Goal: Communication & Community: Answer question/provide support

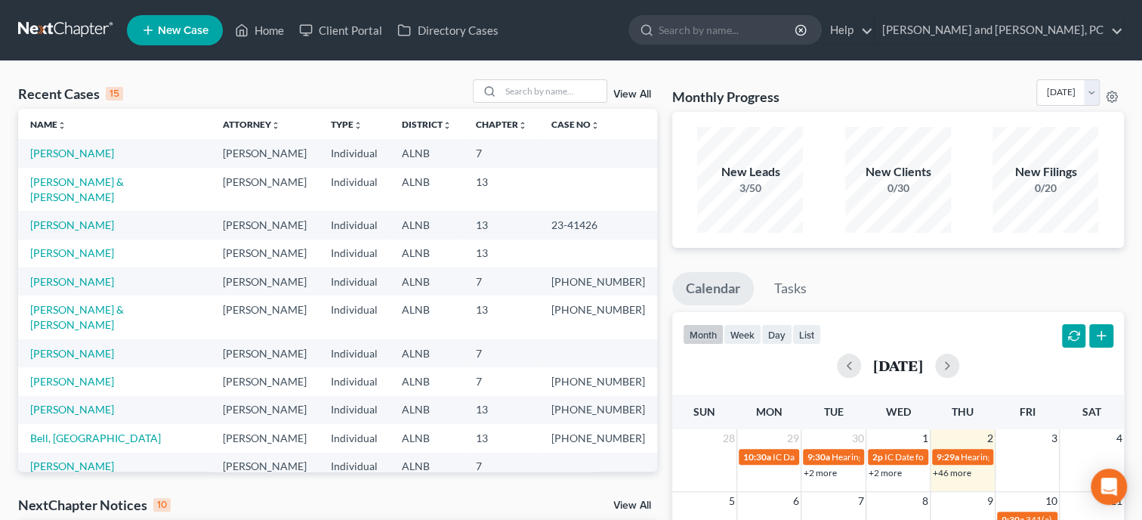
scroll to position [77, 0]
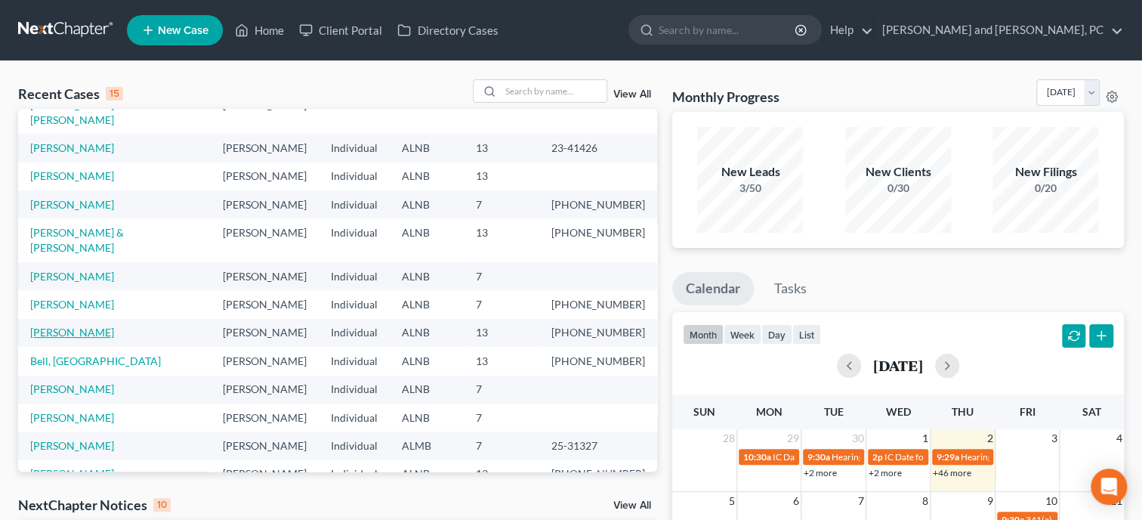
click at [76, 326] on link "[PERSON_NAME]" at bounding box center [72, 332] width 84 height 13
select select "6"
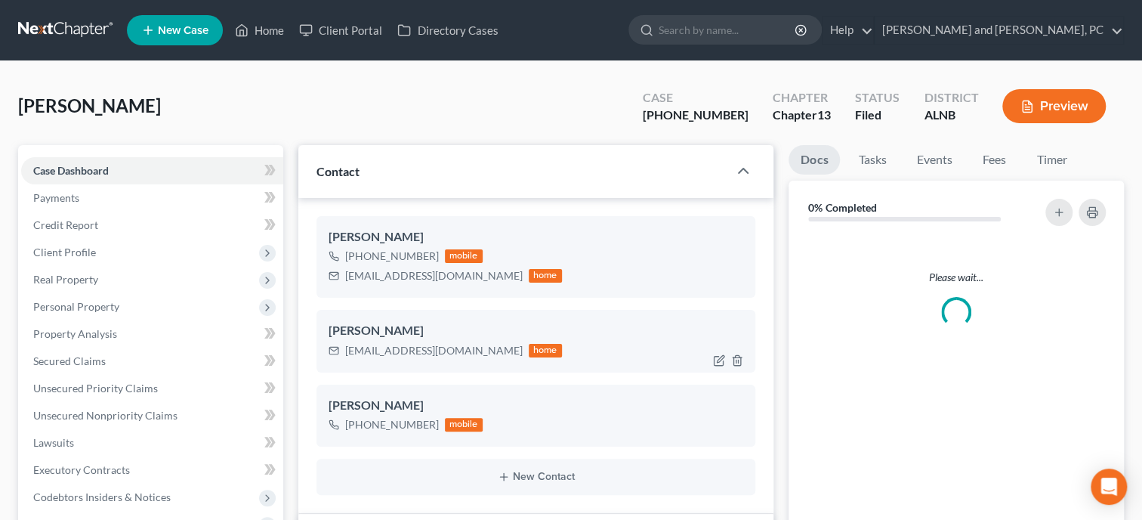
select select "0"
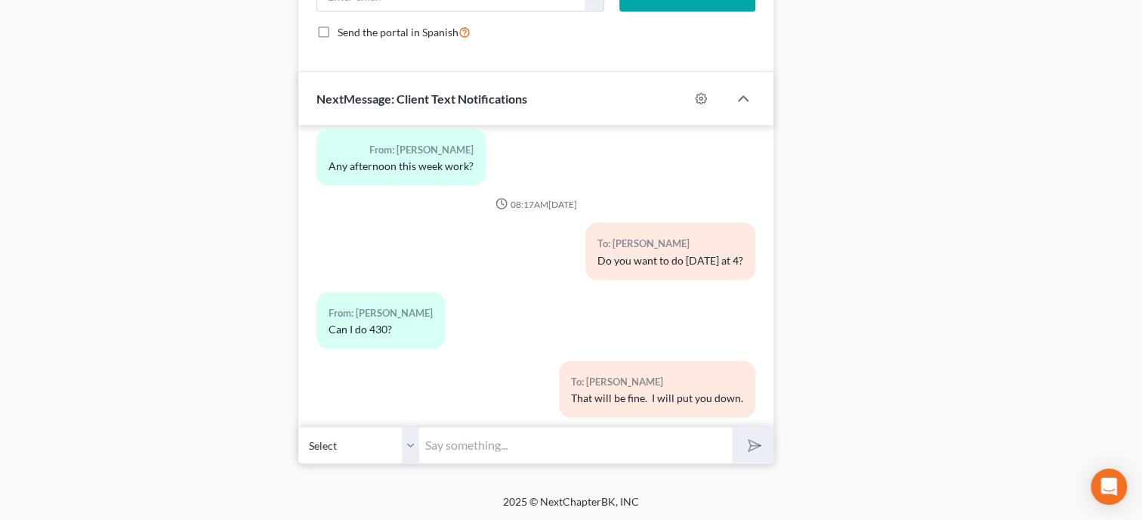
scroll to position [1587, 0]
click at [506, 438] on input "text" at bounding box center [575, 443] width 313 height 37
type input "[DOMAIN_NAME]"
click at [742, 448] on button "submit" at bounding box center [753, 444] width 42 height 36
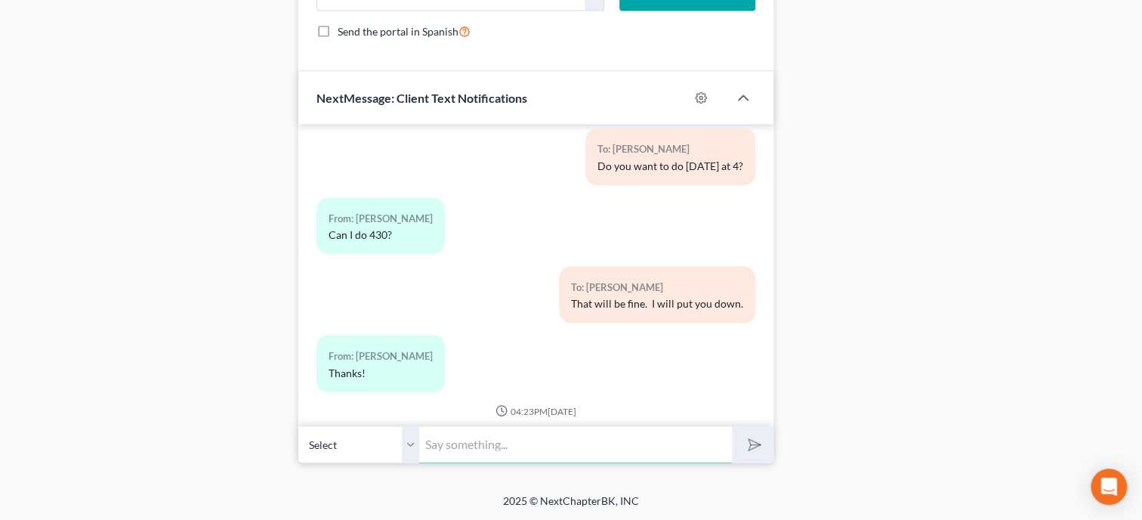
click at [673, 437] on input "text" at bounding box center [575, 443] width 313 height 37
type input "you will need your case number which is 25-40694 and select the Trustee [PERSON…"
click at [759, 442] on icon "submit" at bounding box center [751, 444] width 21 height 21
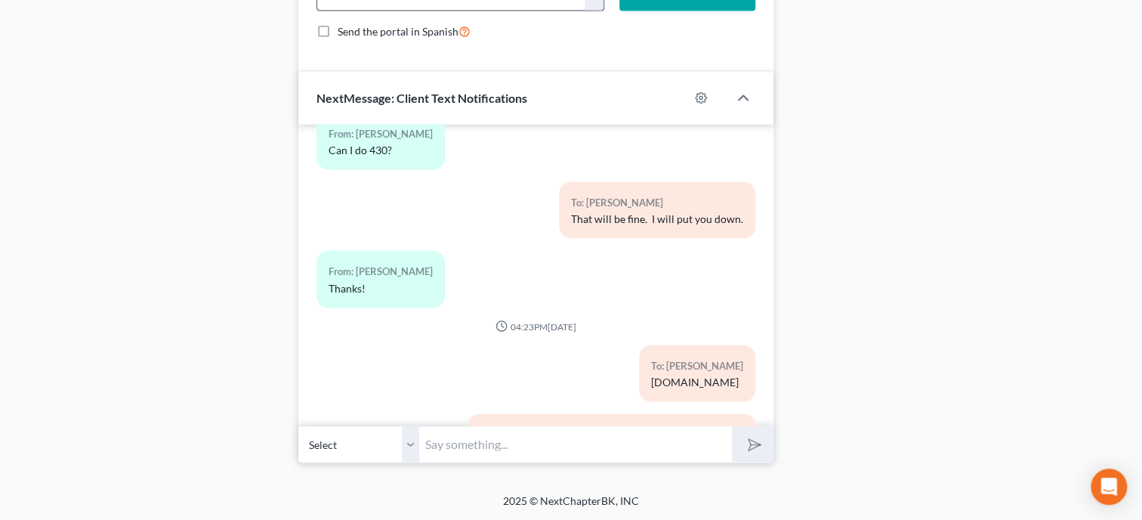
scroll to position [10447, 0]
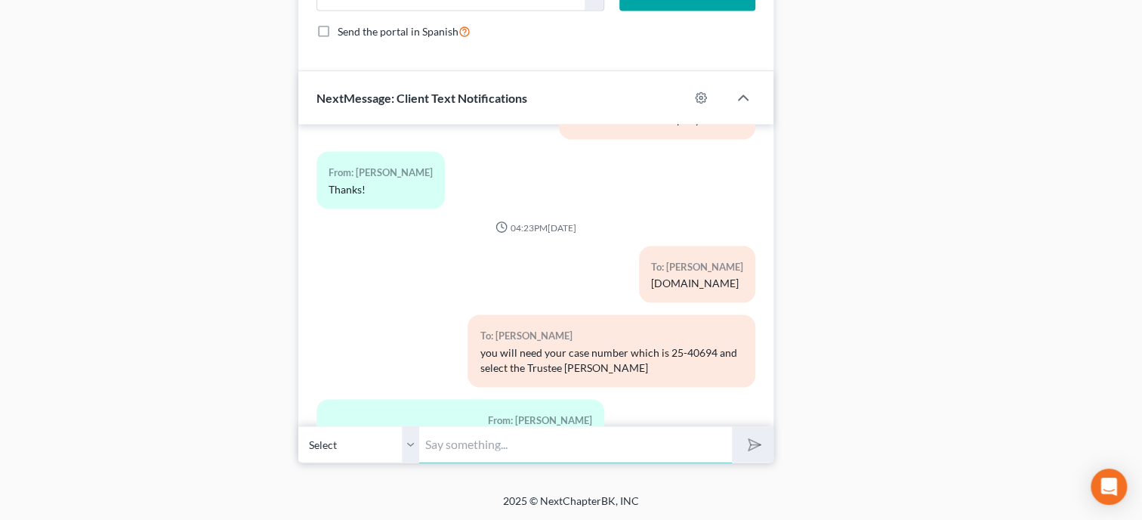
click at [524, 450] on input "text" at bounding box center [575, 443] width 313 height 37
click at [732, 426] on button "submit" at bounding box center [753, 444] width 42 height 36
click at [725, 453] on input "That will be fine if you pay on the 15th." at bounding box center [575, 443] width 313 height 37
click at [695, 443] on input "That will be fine if you pay on the 15th." at bounding box center [575, 443] width 313 height 37
type input "That will be fine if you pay on the 15th."
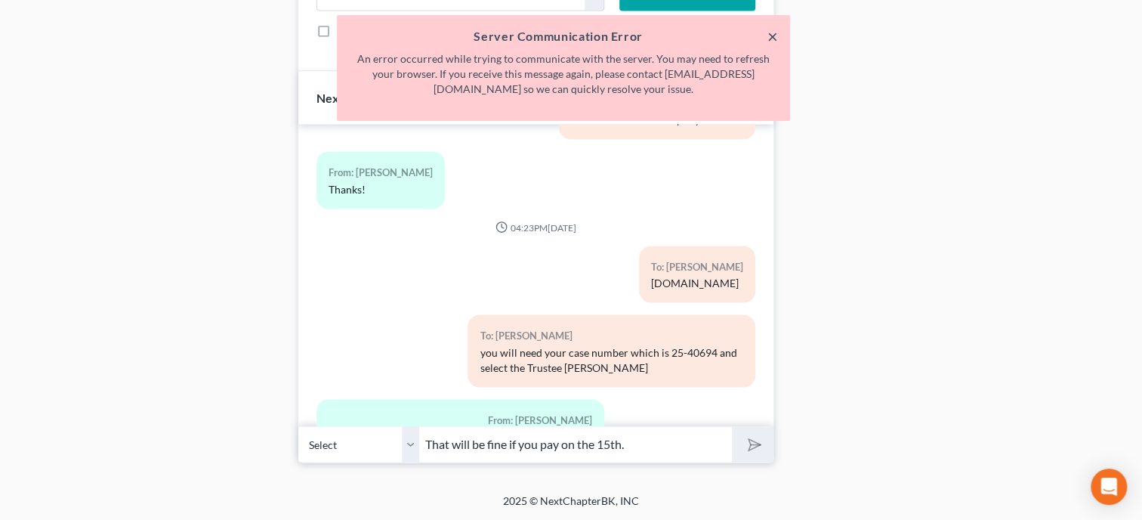
click at [774, 36] on button "×" at bounding box center [773, 36] width 11 height 18
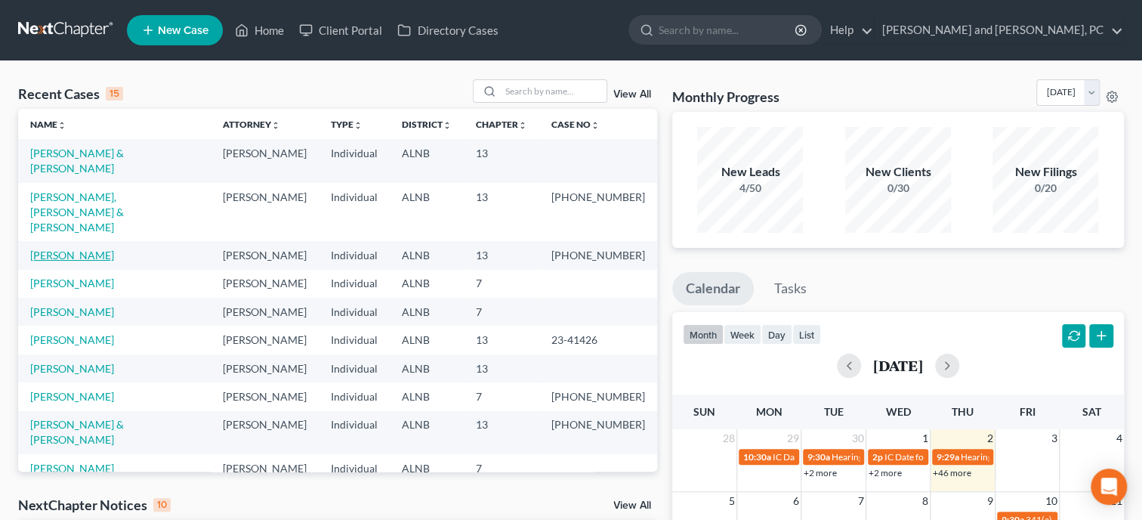
click at [32, 249] on link "[PERSON_NAME]" at bounding box center [72, 255] width 84 height 13
select select "6"
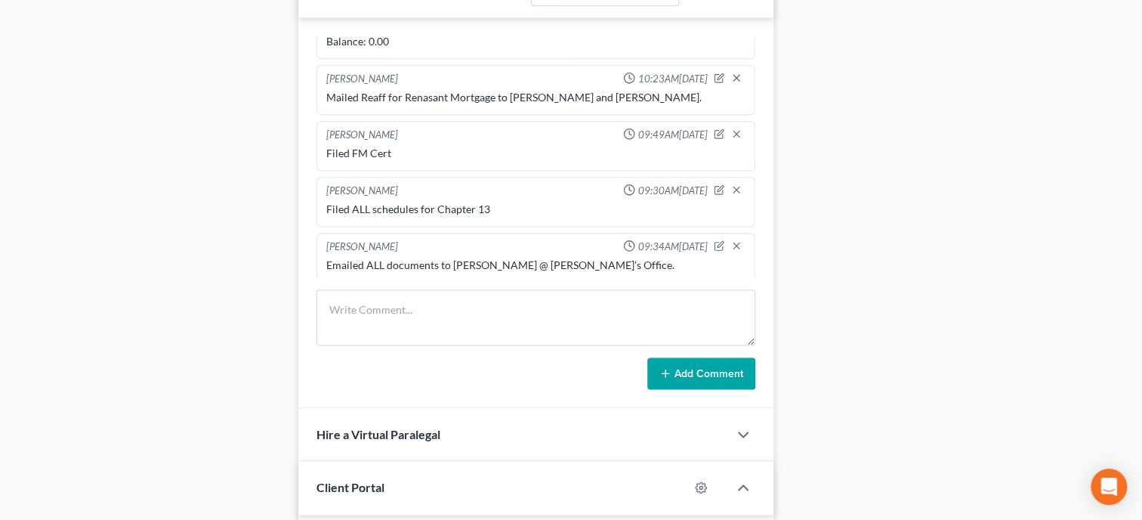
scroll to position [1349, 0]
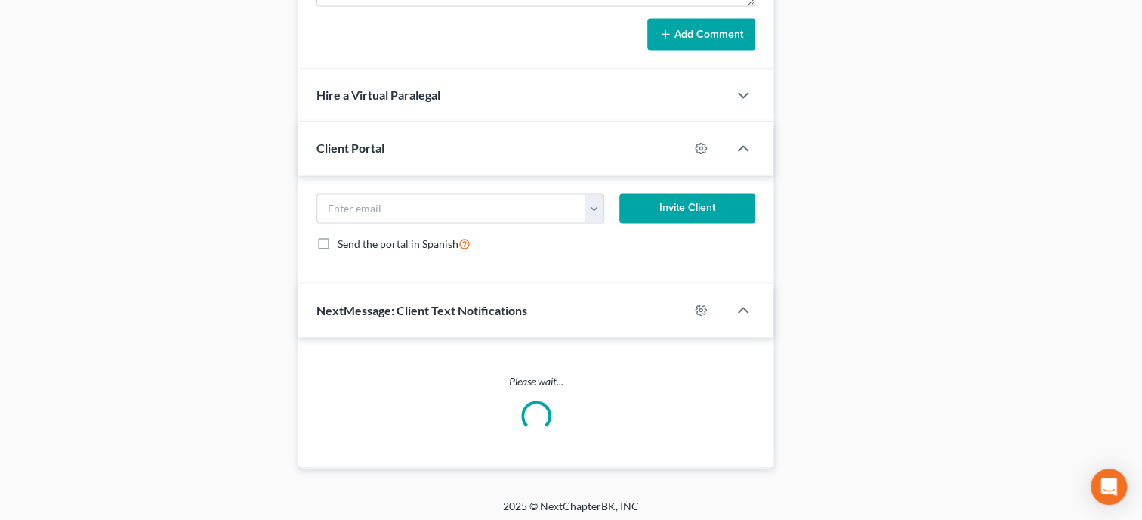
select select "0"
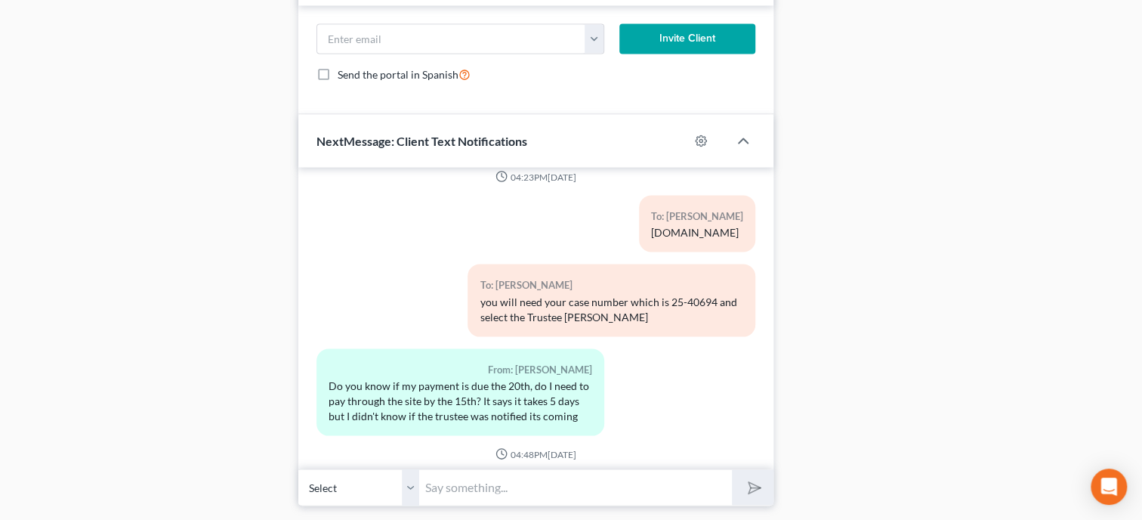
scroll to position [1587, 0]
